Goal: Transaction & Acquisition: Purchase product/service

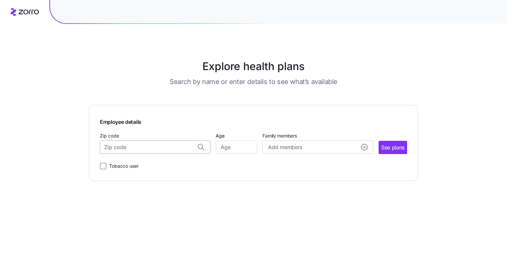
click at [171, 148] on input "Zip code" at bounding box center [155, 146] width 111 height 13
type input "46062"
click at [221, 149] on input "Age" at bounding box center [236, 146] width 41 height 13
type input "42"
click at [279, 148] on span "Add members" at bounding box center [285, 147] width 34 height 8
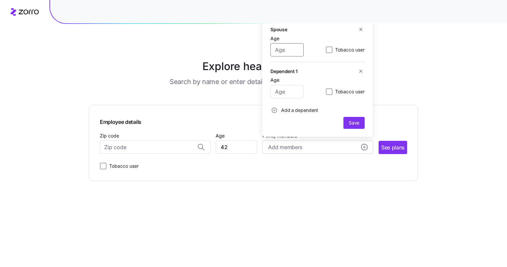
click at [289, 49] on input "Age" at bounding box center [287, 49] width 33 height 13
type input "35"
click at [284, 93] on input "Age" at bounding box center [287, 91] width 33 height 13
type input "8"
click at [272, 111] on icon "add icon" at bounding box center [274, 110] width 5 height 5
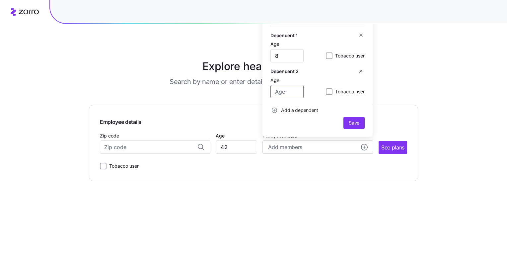
click at [290, 89] on input "Age" at bounding box center [287, 91] width 33 height 13
type input "5"
click at [275, 110] on icon "add icon" at bounding box center [274, 110] width 5 height 5
click at [288, 90] on input "Age" at bounding box center [287, 91] width 33 height 13
type input "2"
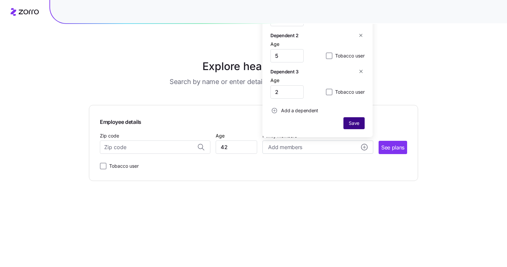
click at [352, 120] on span "Save" at bounding box center [354, 123] width 11 height 7
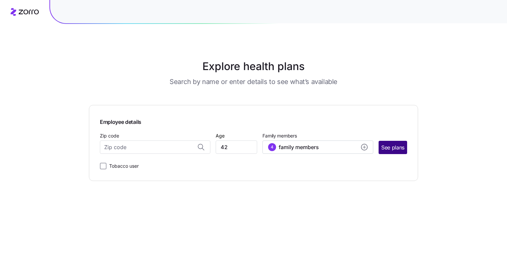
click at [397, 144] on span "See plans" at bounding box center [392, 147] width 23 height 8
click at [169, 146] on input "Zip code" at bounding box center [155, 146] width 111 height 13
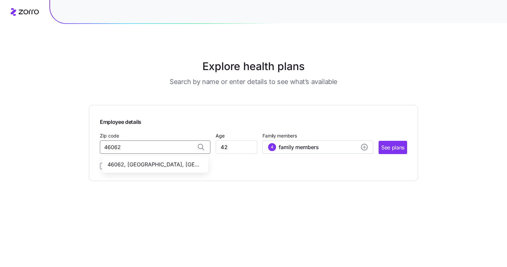
click at [150, 166] on span "46062, [GEOGRAPHIC_DATA], [GEOGRAPHIC_DATA]" at bounding box center [154, 164] width 93 height 8
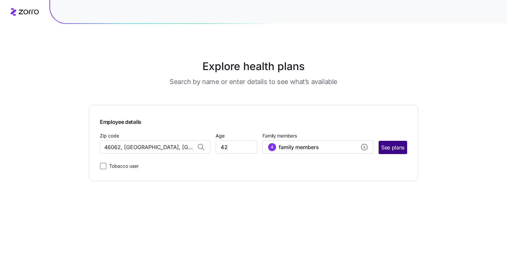
type input "46062, [GEOGRAPHIC_DATA], [GEOGRAPHIC_DATA]"
click at [392, 145] on span "See plans" at bounding box center [392, 147] width 23 height 8
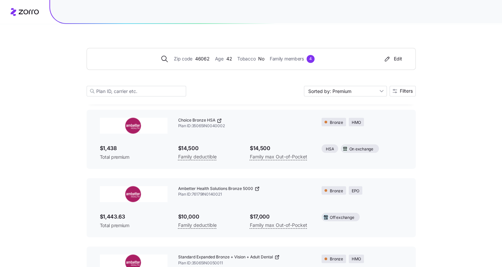
scroll to position [992, 0]
drag, startPoint x: 100, startPoint y: 148, endPoint x: 122, endPoint y: 150, distance: 22.6
click at [122, 150] on span "$1,438" at bounding box center [134, 149] width 68 height 8
